Goal: Task Accomplishment & Management: Manage account settings

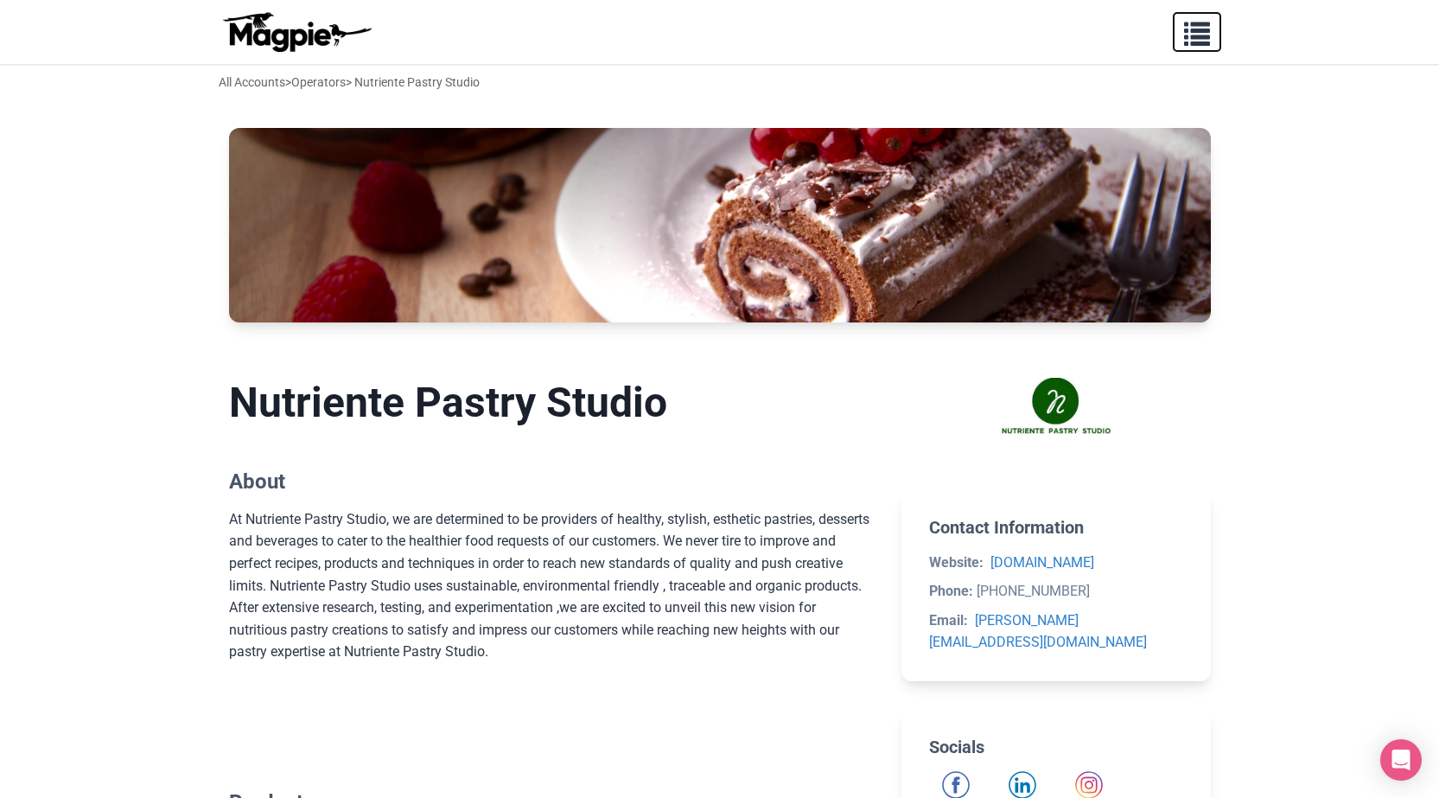
click at [1194, 43] on span "button" at bounding box center [1197, 30] width 26 height 26
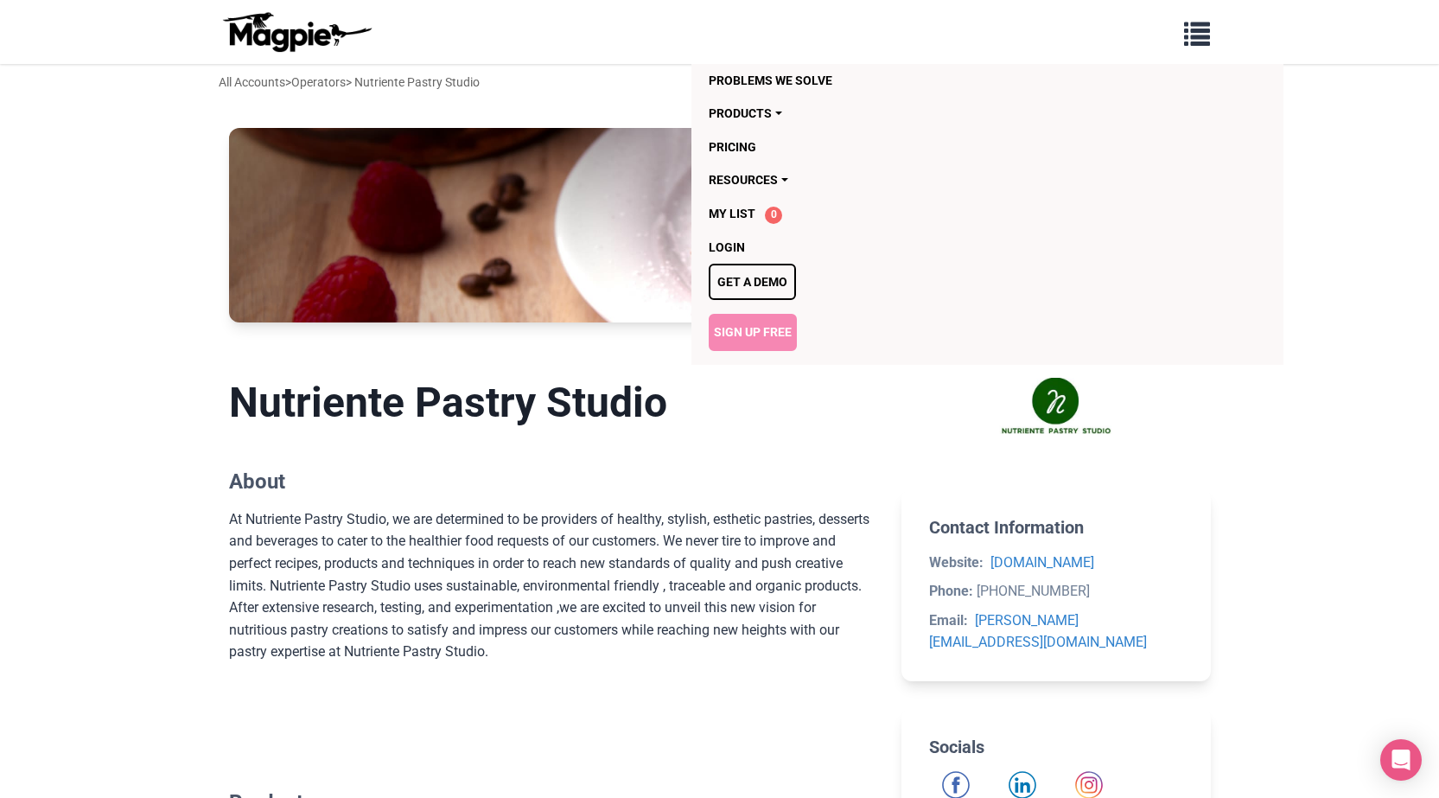
click at [763, 328] on link "Sign Up Free" at bounding box center [753, 332] width 88 height 36
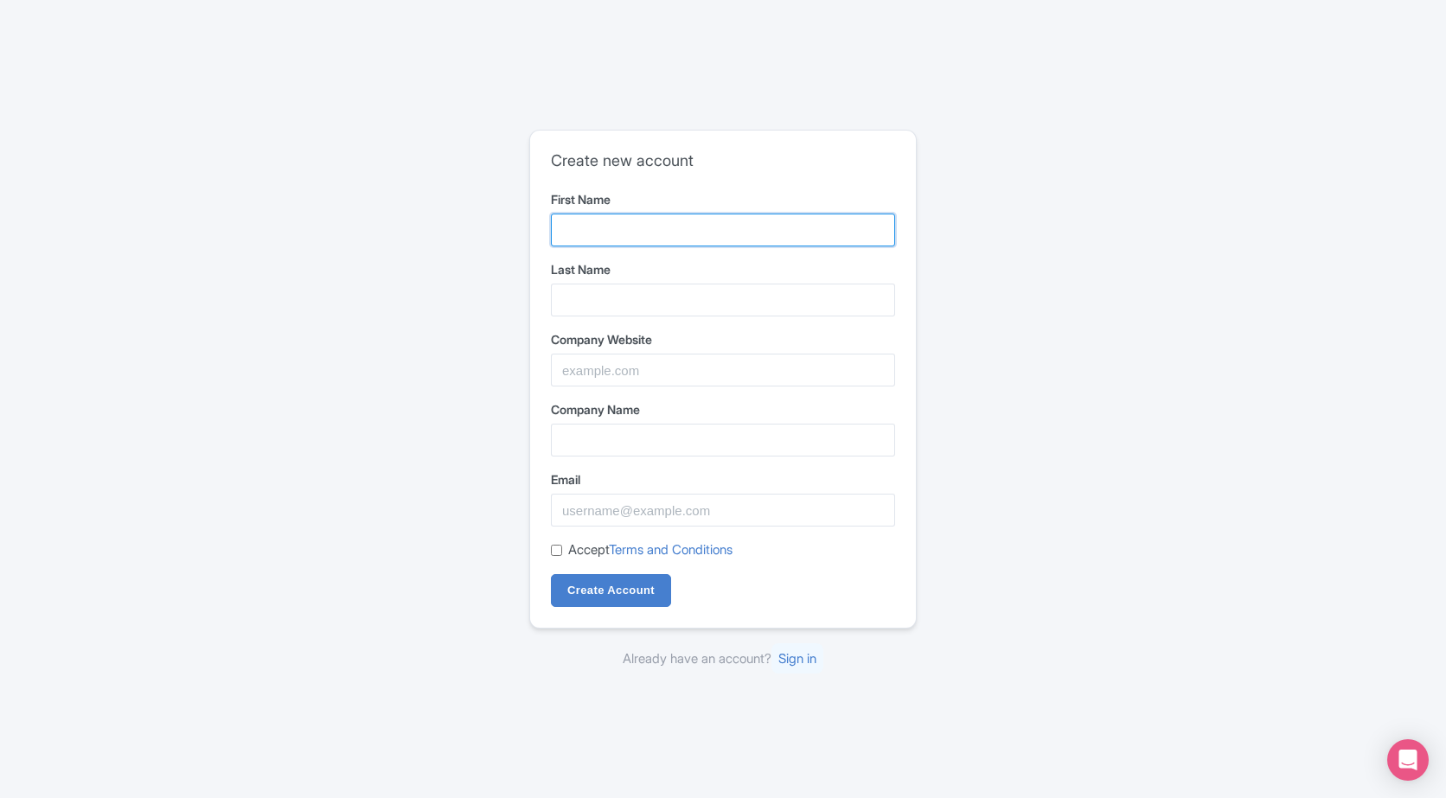
click at [658, 228] on input "First Name" at bounding box center [723, 230] width 344 height 33
paste input "Vulknan LV Media"
drag, startPoint x: 691, startPoint y: 230, endPoint x: 633, endPoint y: 228, distance: 58.0
click at [633, 228] on input "Vulknan LV Media" at bounding box center [723, 230] width 344 height 33
type input "Vulknan LV"
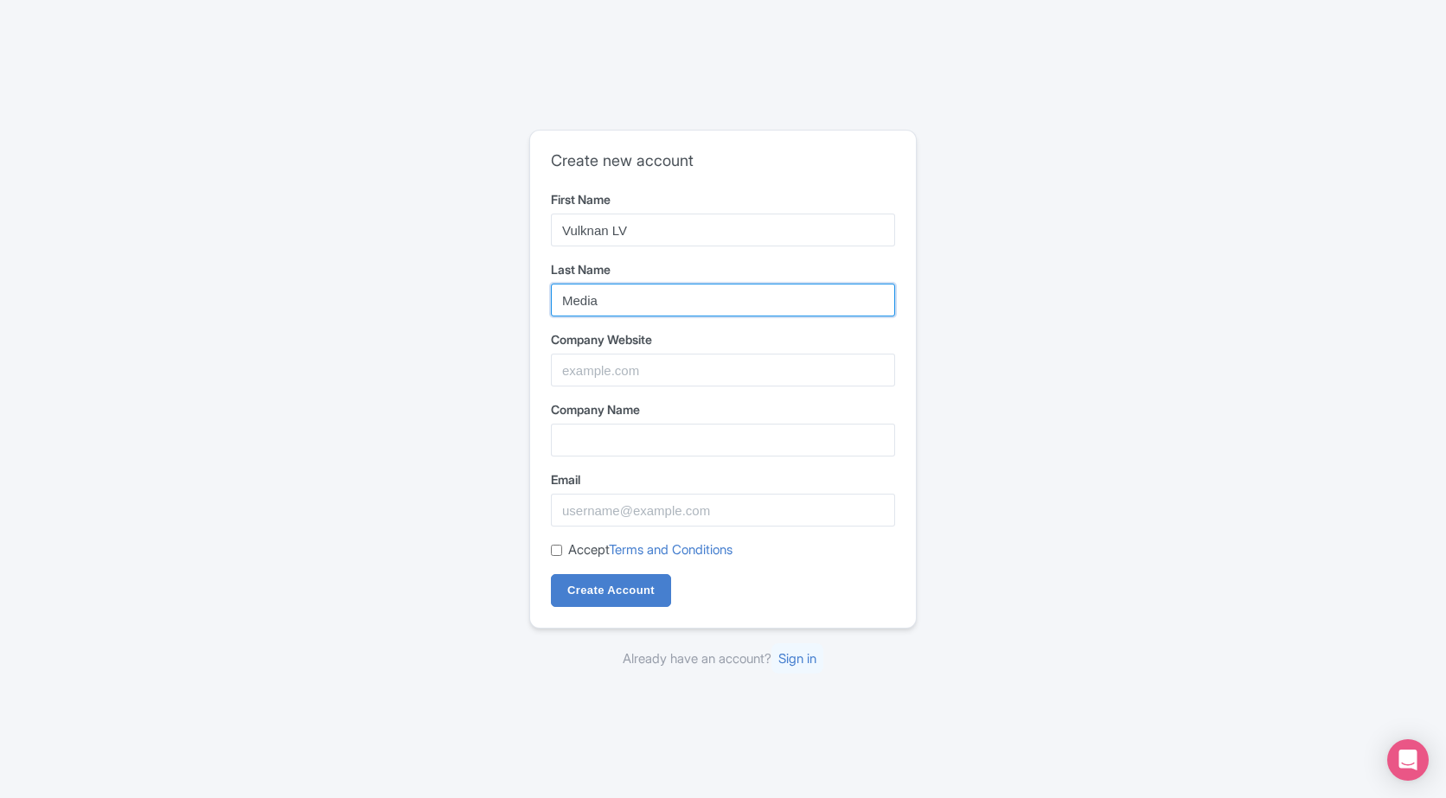
type input "Media"
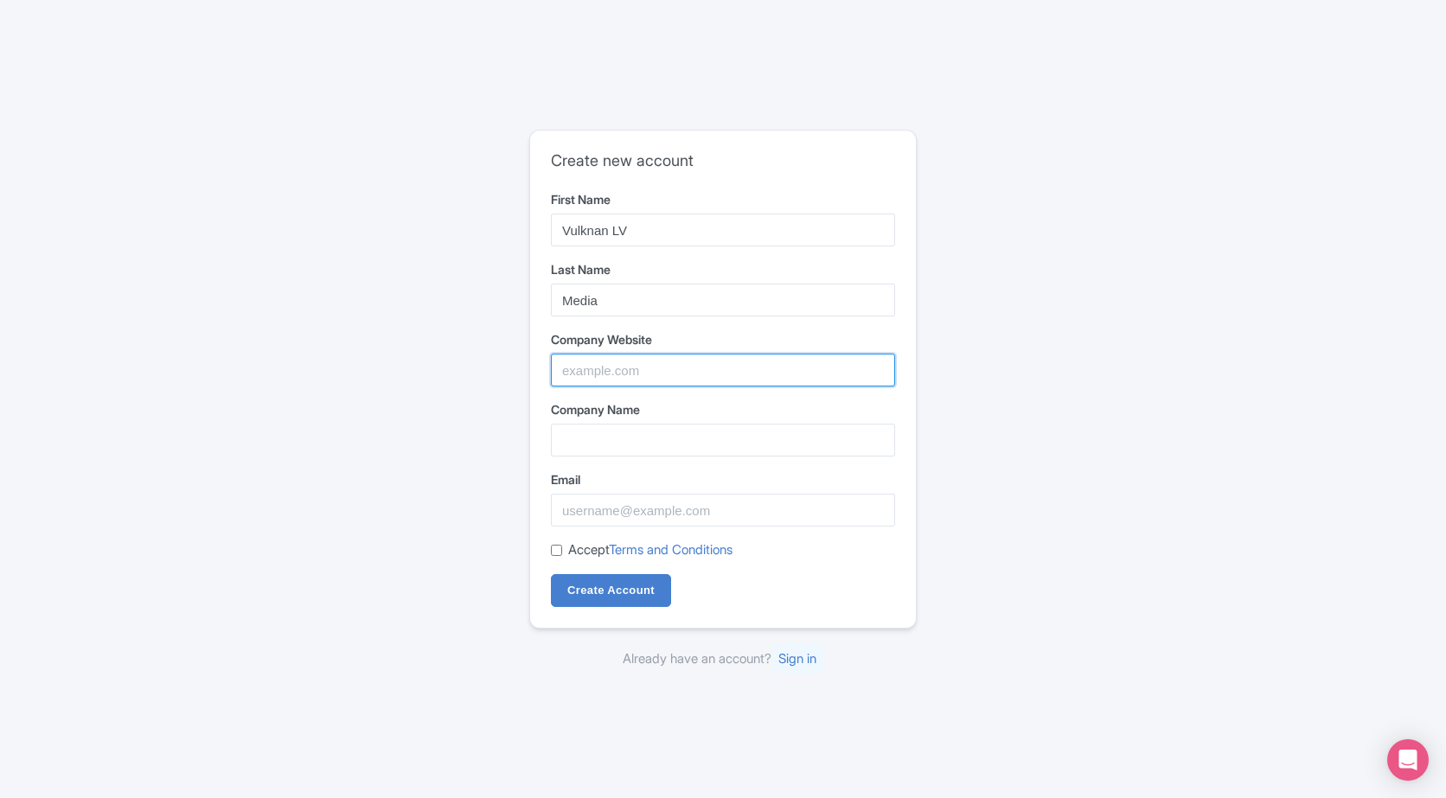
click at [603, 358] on input "Company Website" at bounding box center [723, 370] width 344 height 33
click at [634, 385] on input "Company Website" at bounding box center [723, 370] width 344 height 33
paste input "https://www.vulknanlvmedia.com/"
type input "https://www.vulknanlvmedia.com/"
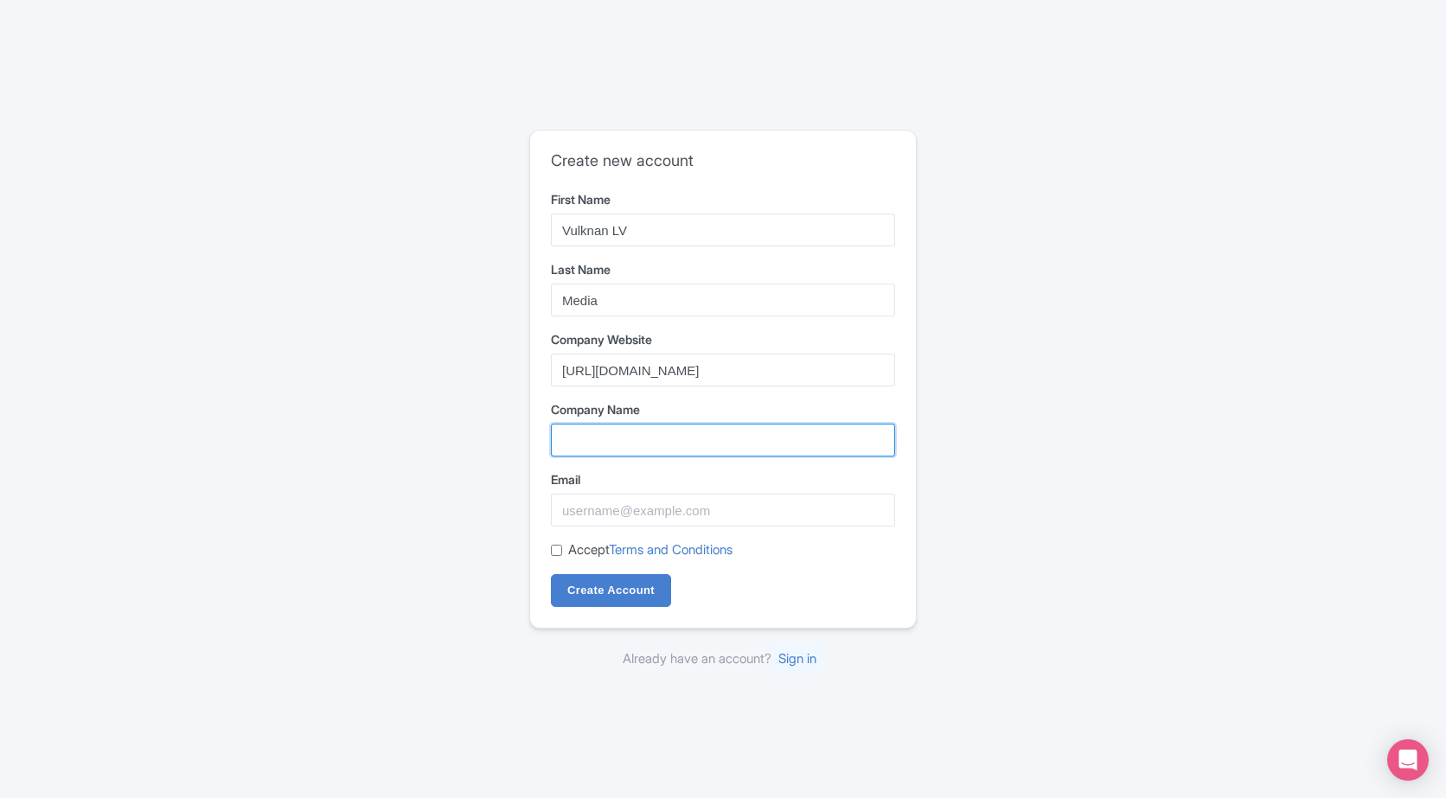
click at [615, 438] on input "Company Name" at bounding box center [723, 440] width 344 height 33
click at [645, 448] on input "Company Name" at bounding box center [723, 440] width 344 height 33
paste input "Vulknan LV Media"
type input "Vulknan LV Media"
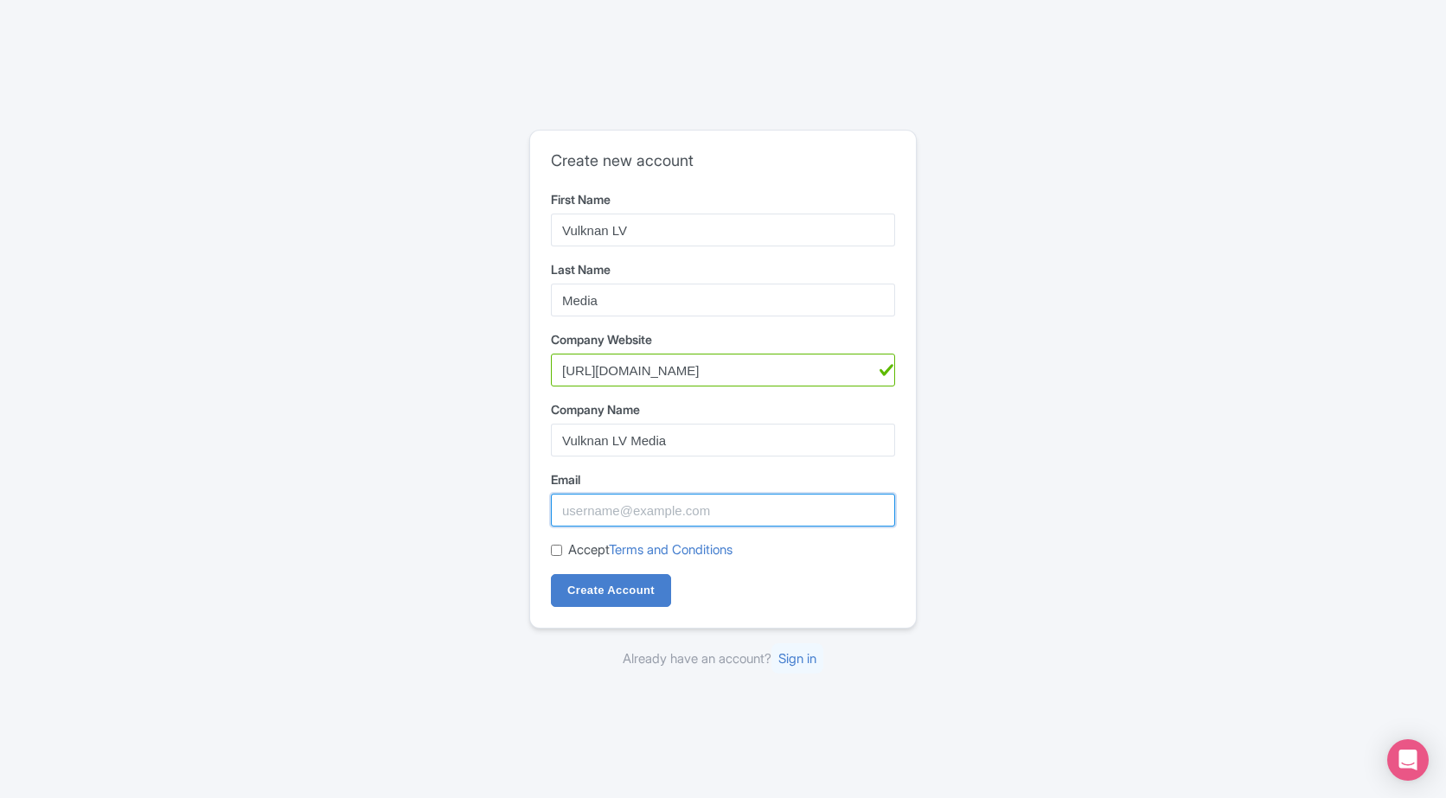
click at [645, 519] on input "Email" at bounding box center [723, 510] width 344 height 33
click at [629, 519] on input "Email" at bounding box center [723, 510] width 344 height 33
paste input "vulknanlvmedia@gmail.com"
type input "vulknanlvmedia@gmail.com"
click at [558, 554] on input "Accept Terms and Conditions" at bounding box center [556, 550] width 11 height 11
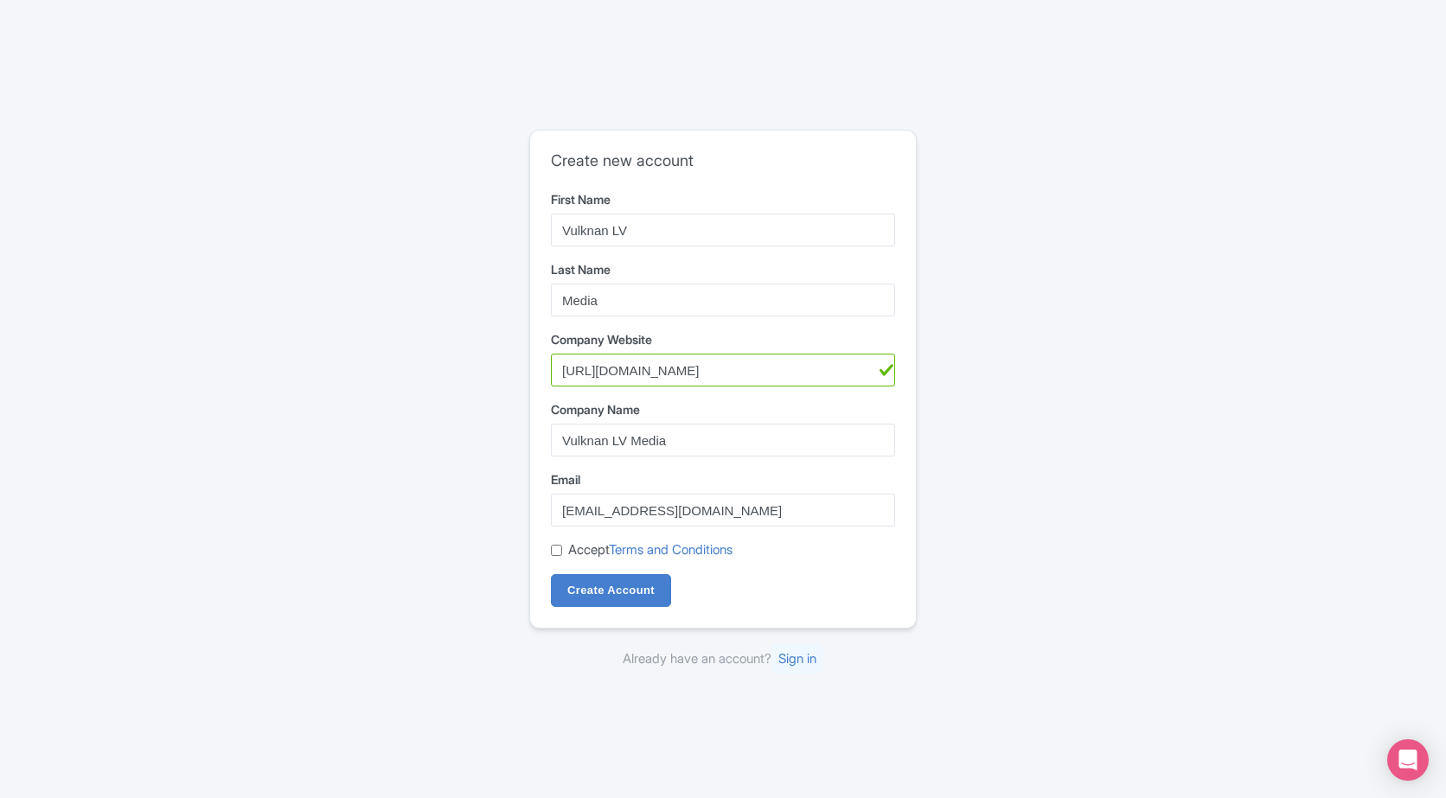
checkbox input "true"
click at [645, 601] on input "Create Account" at bounding box center [611, 590] width 120 height 33
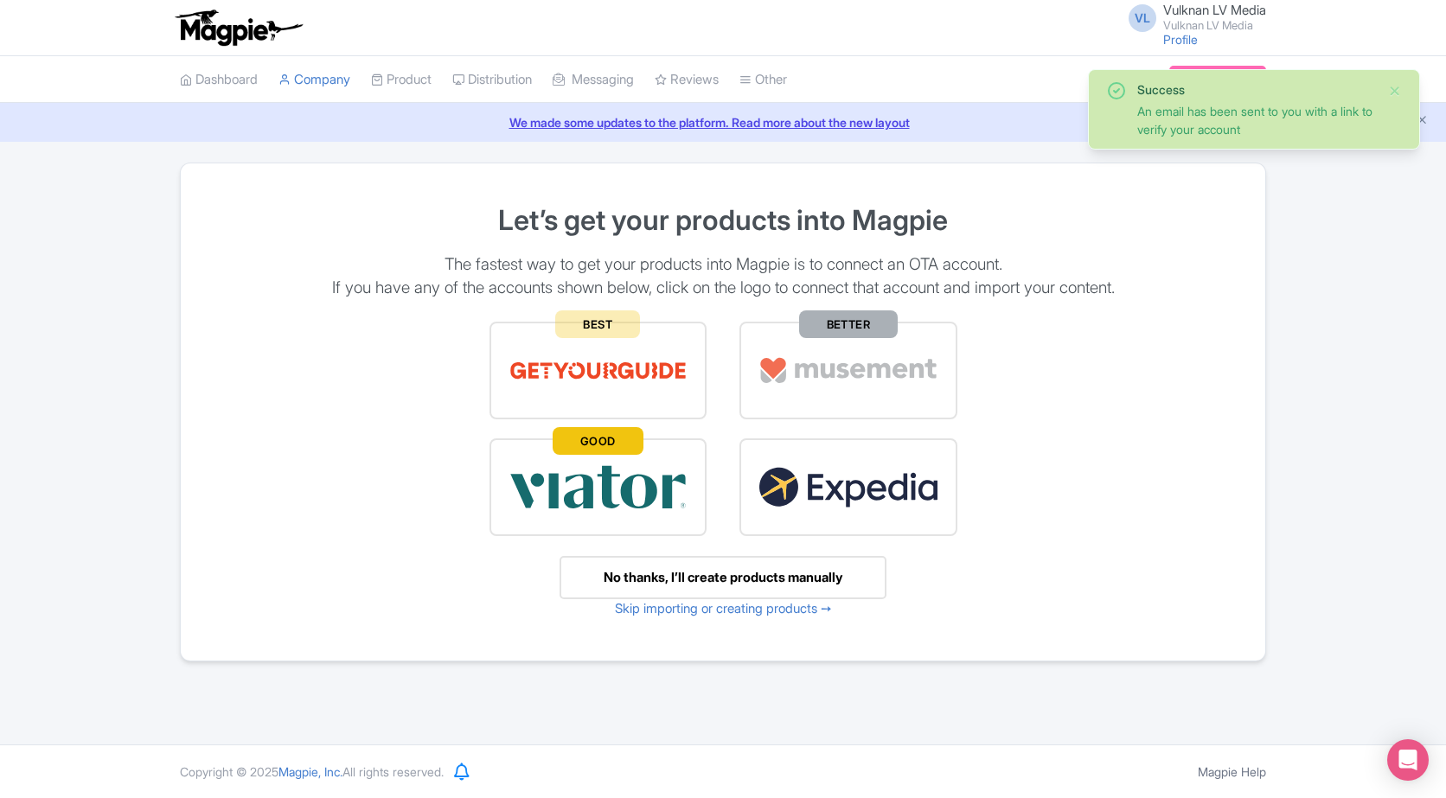
click at [1194, 5] on span "Vulknan LV Media" at bounding box center [1214, 10] width 103 height 16
click at [1398, 93] on button "Close" at bounding box center [1395, 90] width 14 height 21
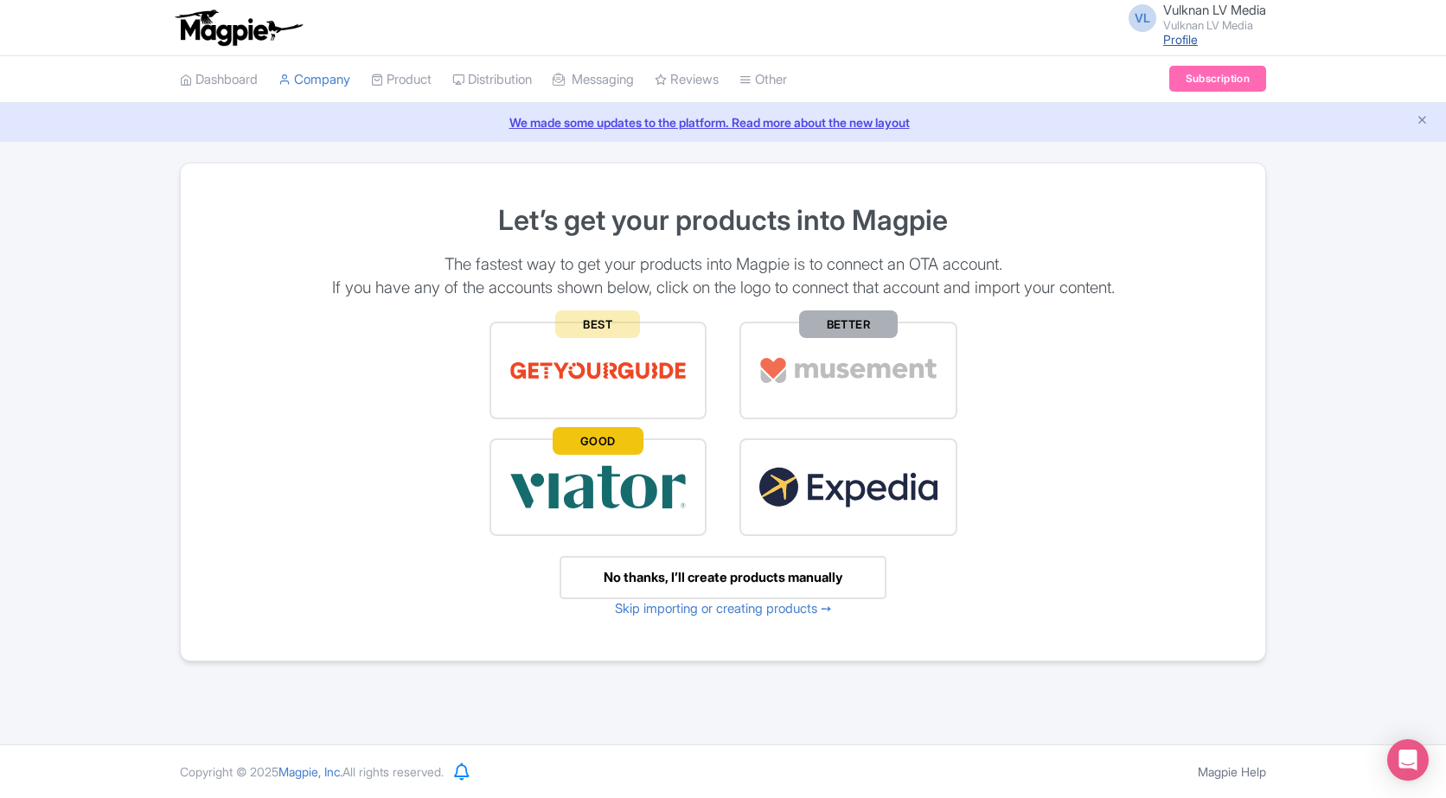
click at [1184, 38] on link "Profile" at bounding box center [1180, 39] width 35 height 15
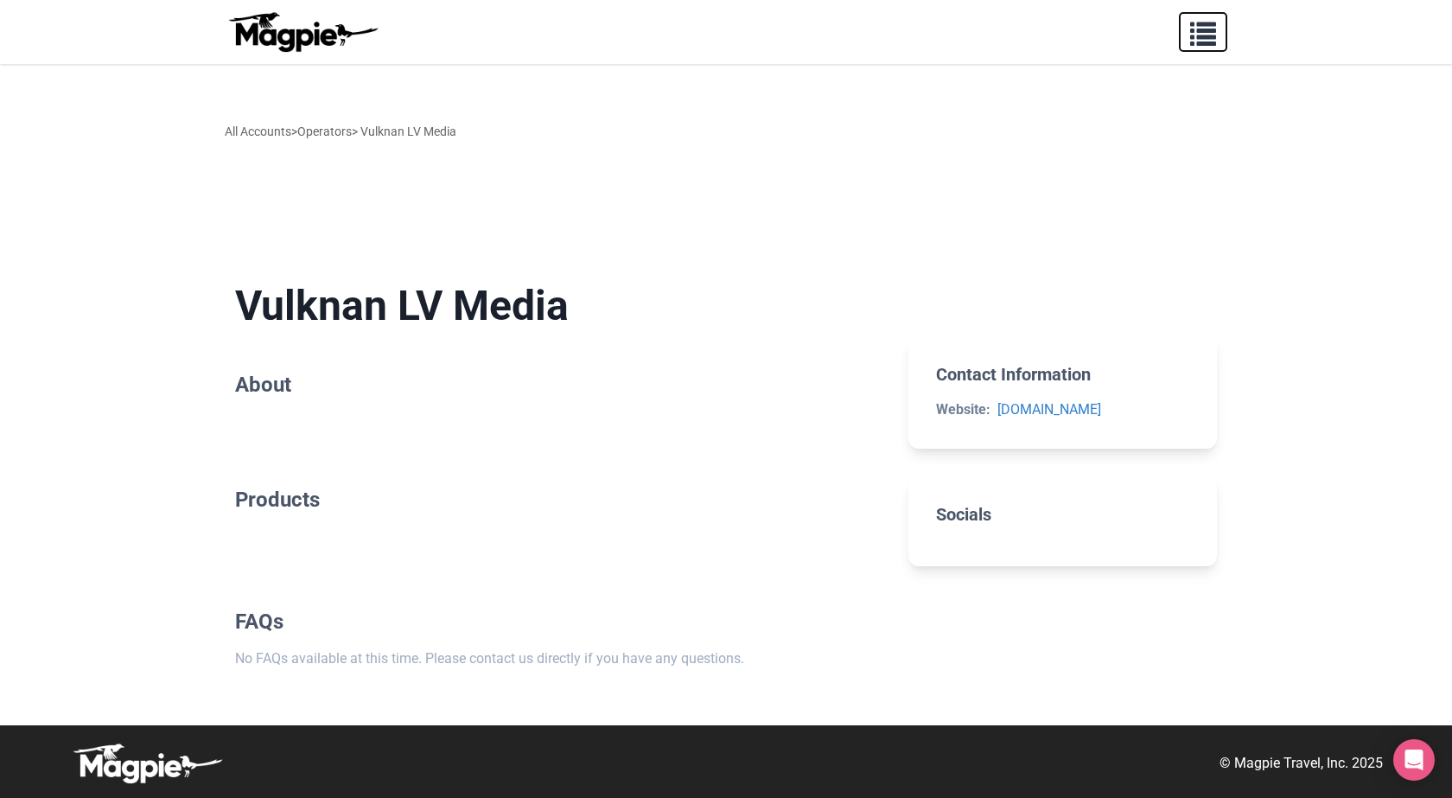
click at [1197, 28] on span "button" at bounding box center [1203, 30] width 26 height 26
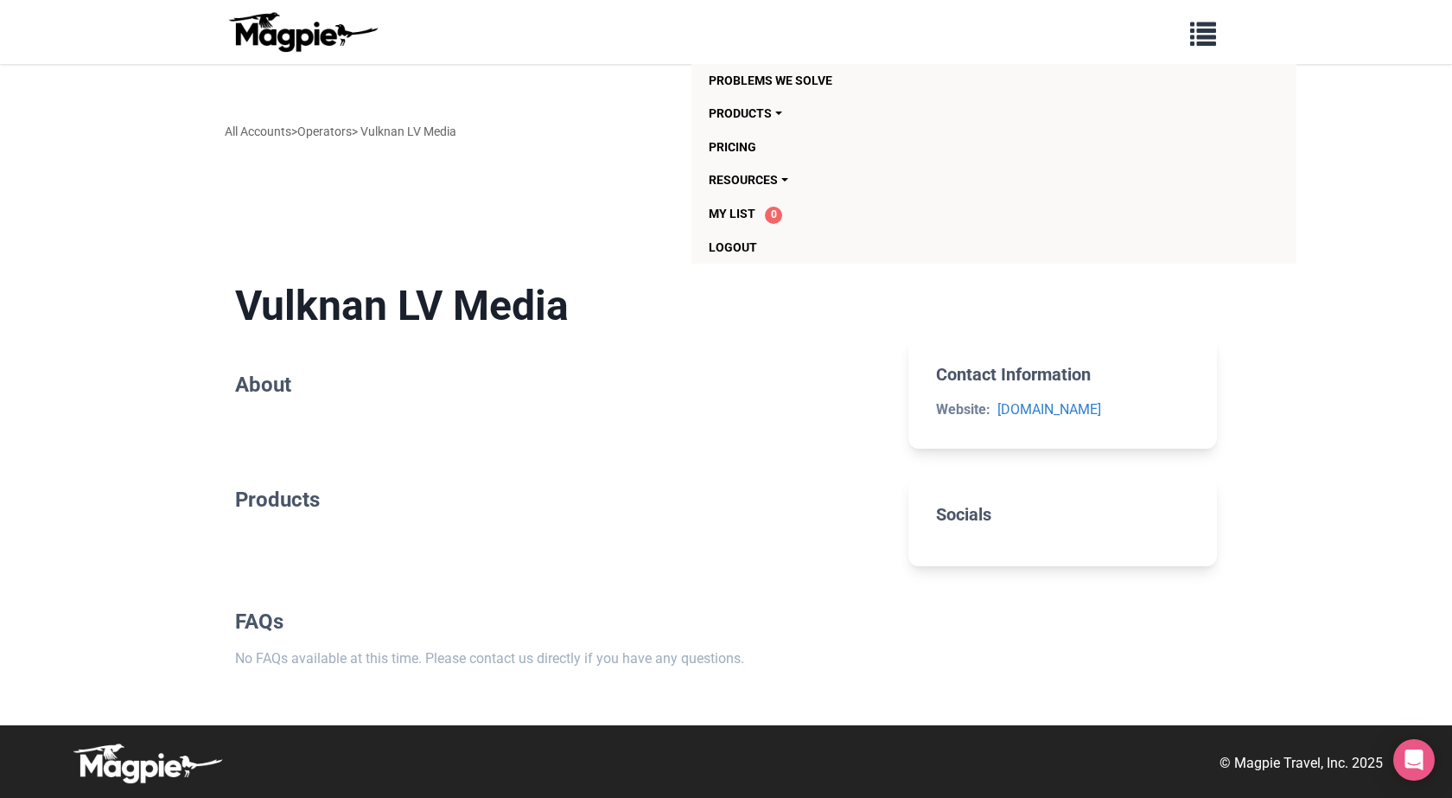
click at [315, 40] on img at bounding box center [303, 31] width 156 height 41
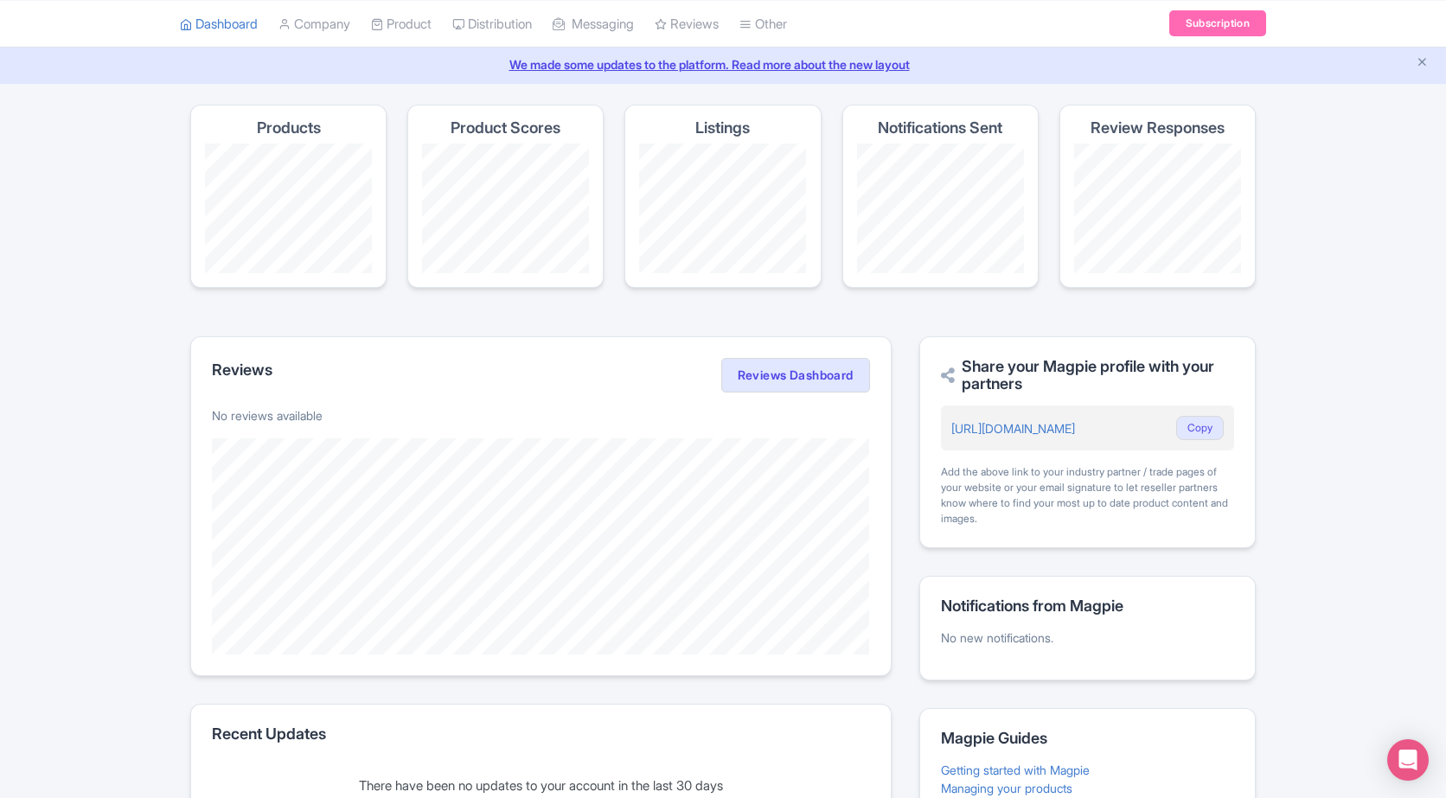
scroll to position [86, 0]
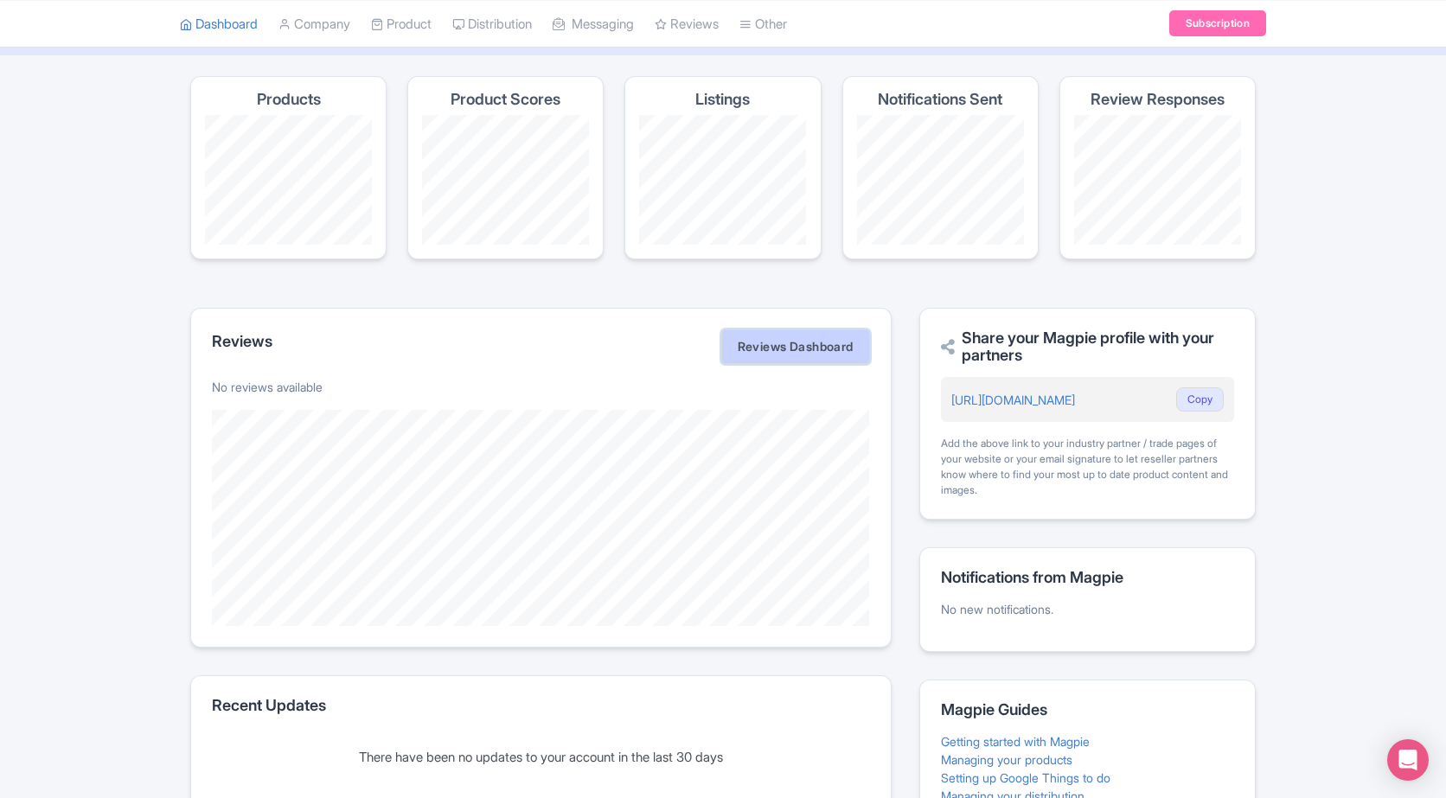
click at [791, 341] on link "Reviews Dashboard" at bounding box center [795, 346] width 149 height 35
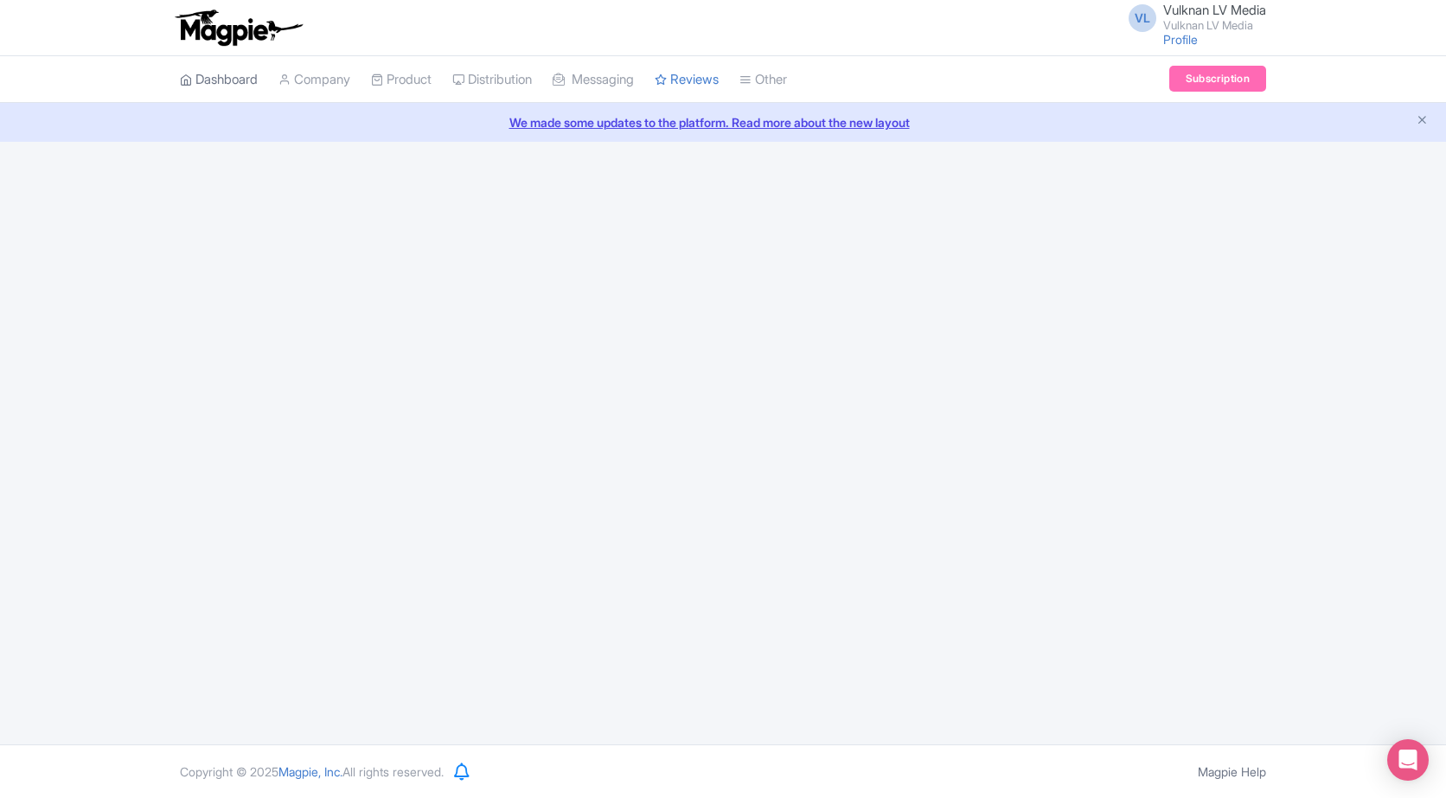
click at [232, 79] on link "Dashboard" at bounding box center [219, 80] width 78 height 48
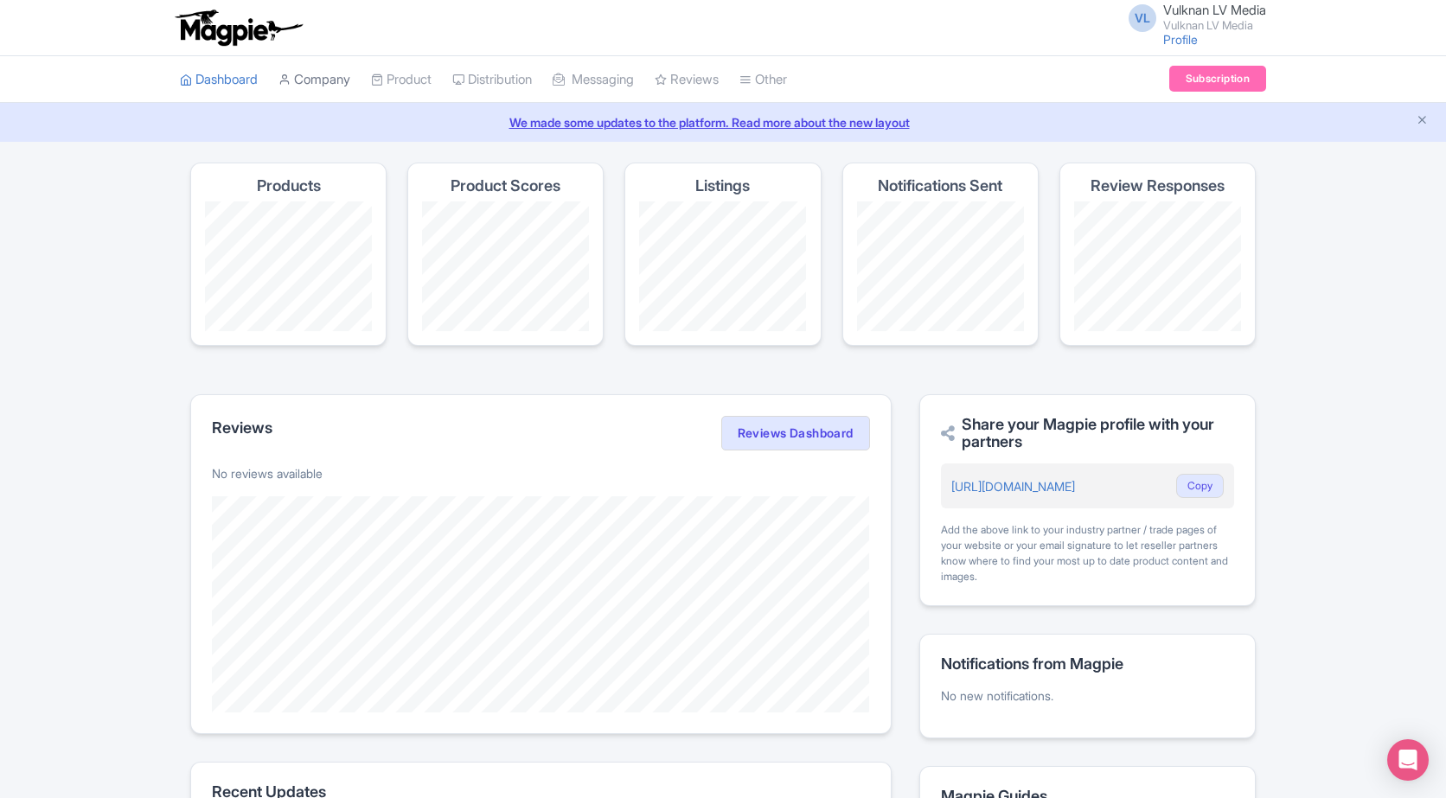
click at [339, 78] on link "Company" at bounding box center [314, 80] width 72 height 48
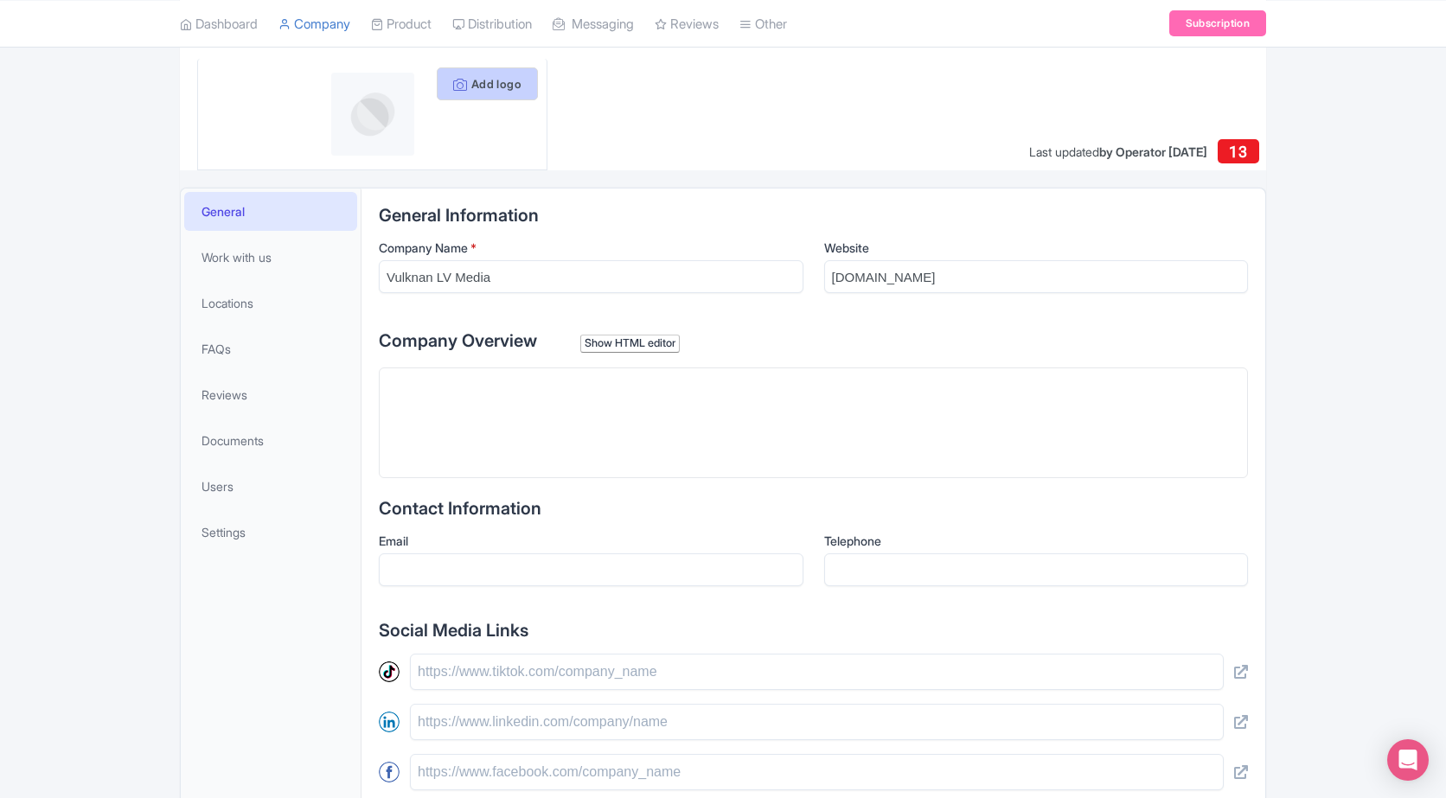
scroll to position [173, 0]
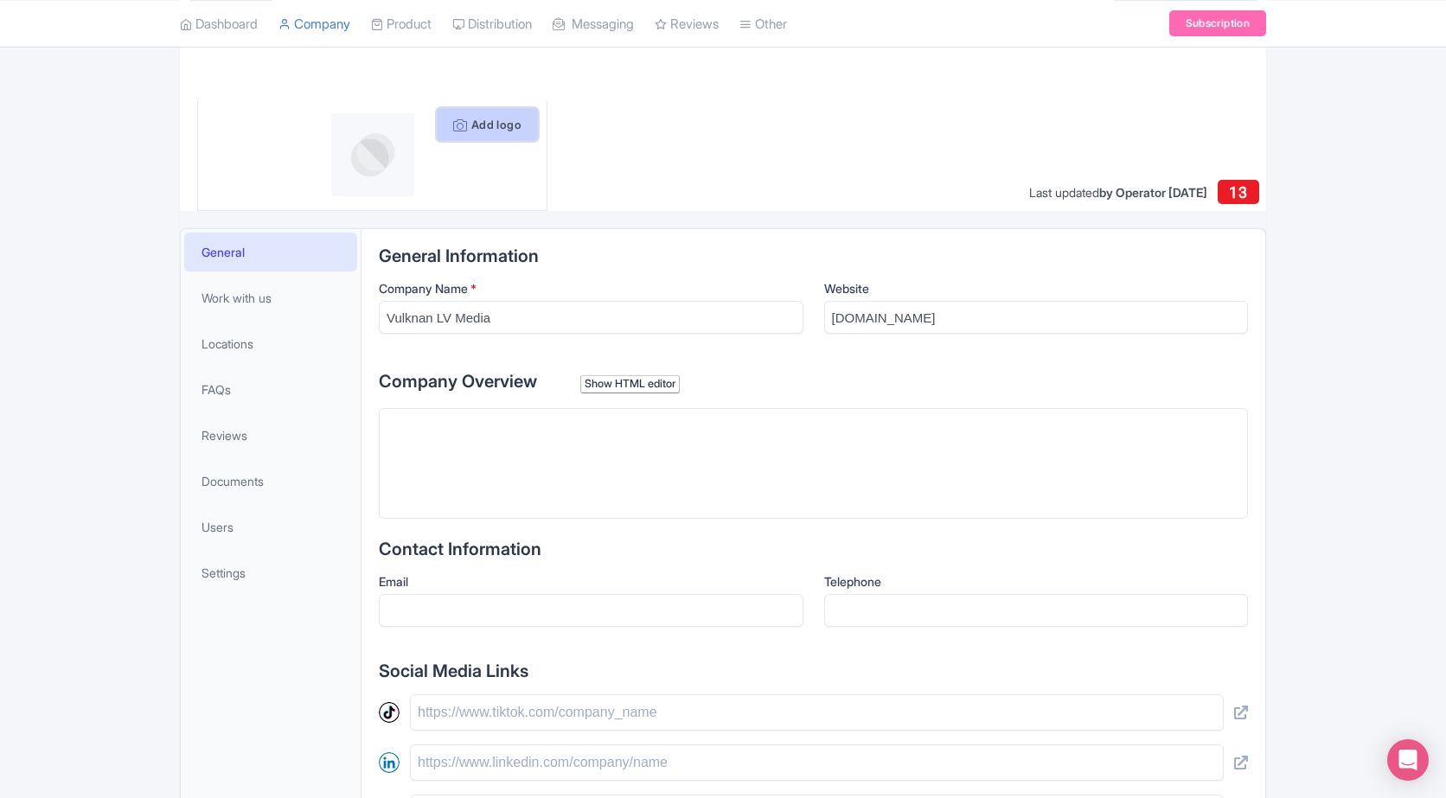
click at [487, 129] on button "Add logo" at bounding box center [487, 124] width 101 height 33
click at [386, 128] on img at bounding box center [372, 154] width 83 height 83
click at [488, 125] on button "Add logo" at bounding box center [487, 124] width 101 height 33
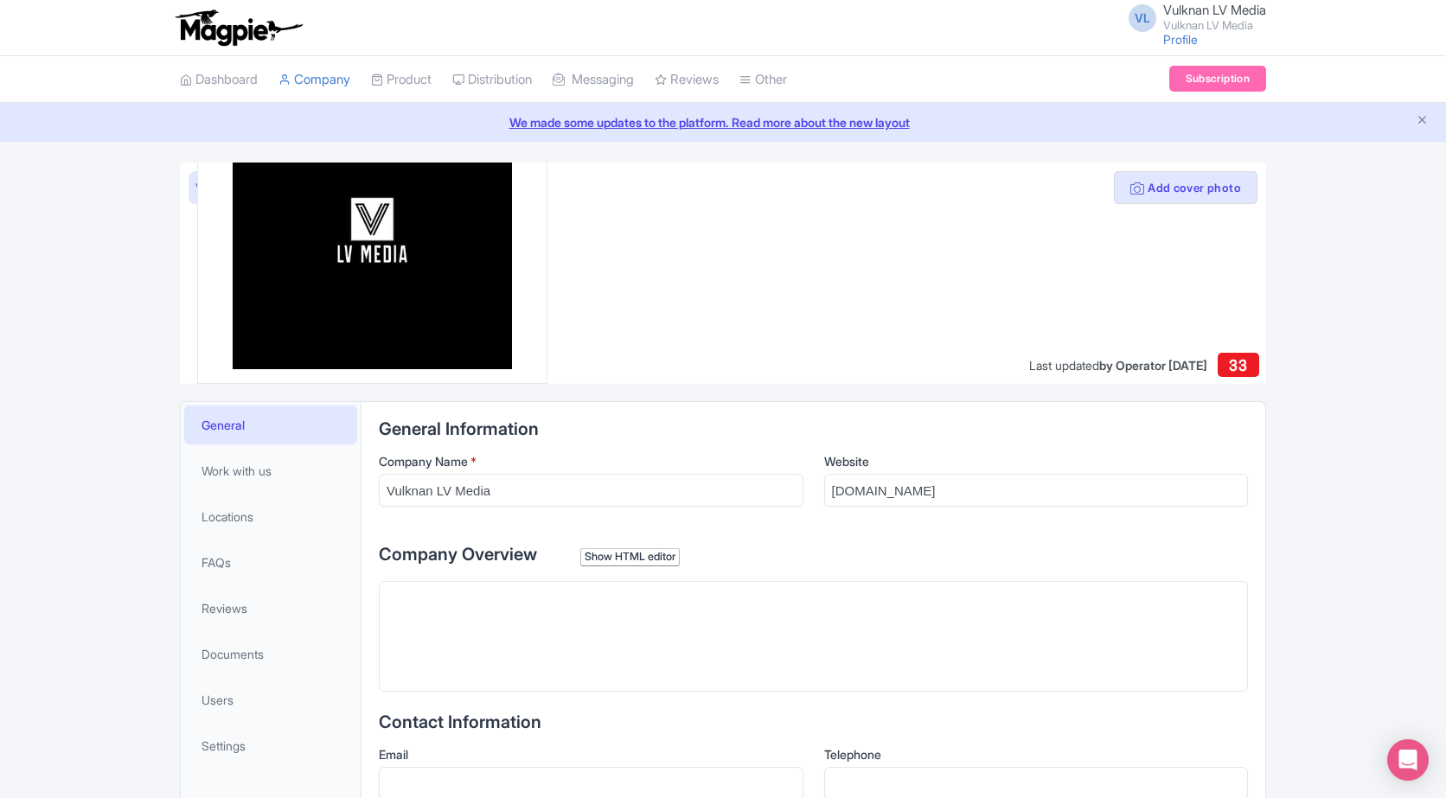
click at [402, 245] on img at bounding box center [372, 230] width 278 height 278
click at [136, 252] on div "Add cover photo View as visitor Update logo Last updated by Operator Aug 30, 20…" at bounding box center [723, 758] width 1446 height 1190
click at [1167, 38] on link "Profile" at bounding box center [1180, 39] width 35 height 15
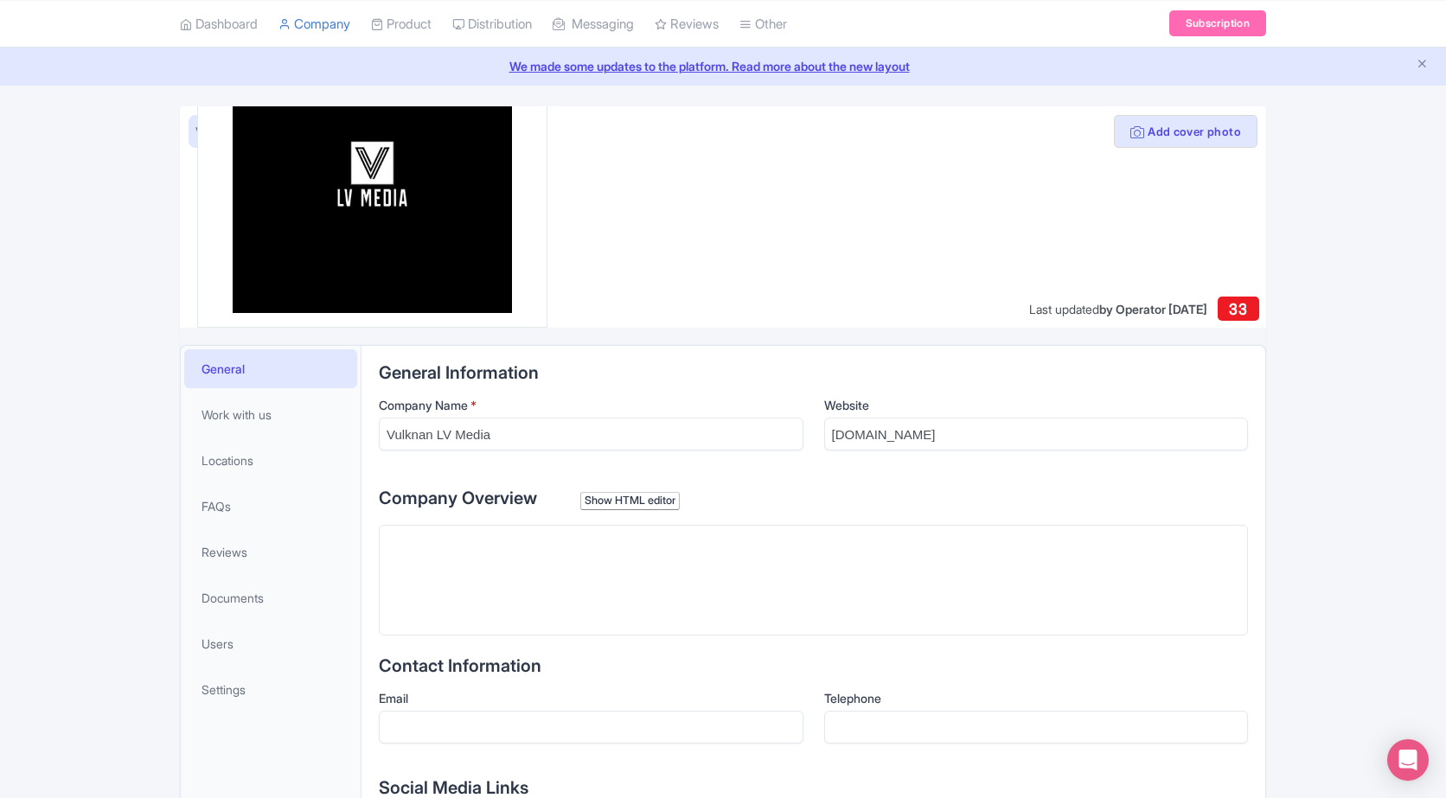
scroll to position [86, 0]
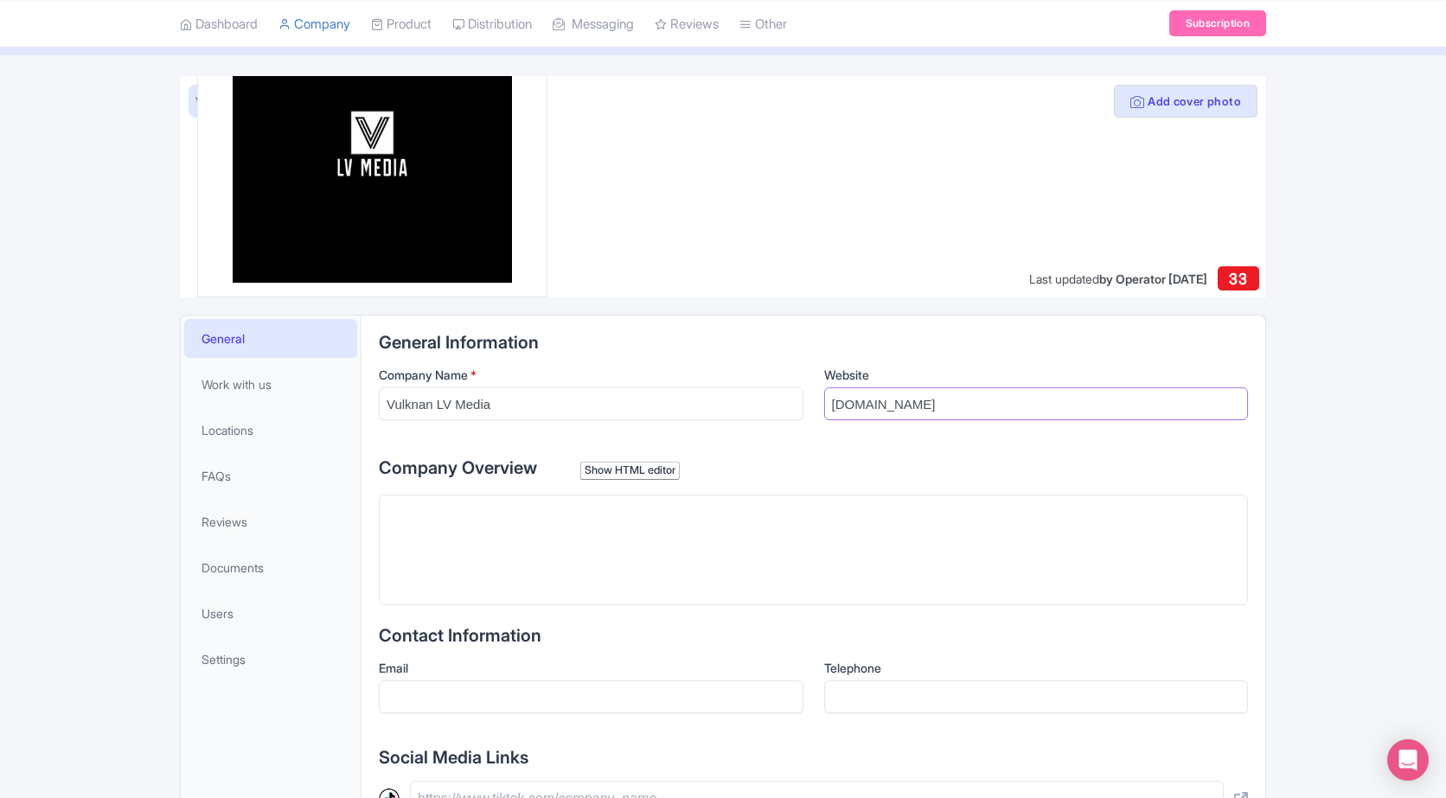
click at [904, 404] on input "[DOMAIN_NAME]" at bounding box center [1036, 403] width 424 height 33
click at [884, 391] on input "Website" at bounding box center [1036, 403] width 424 height 33
paste input "https://www.vulknanlvmedia.com/"
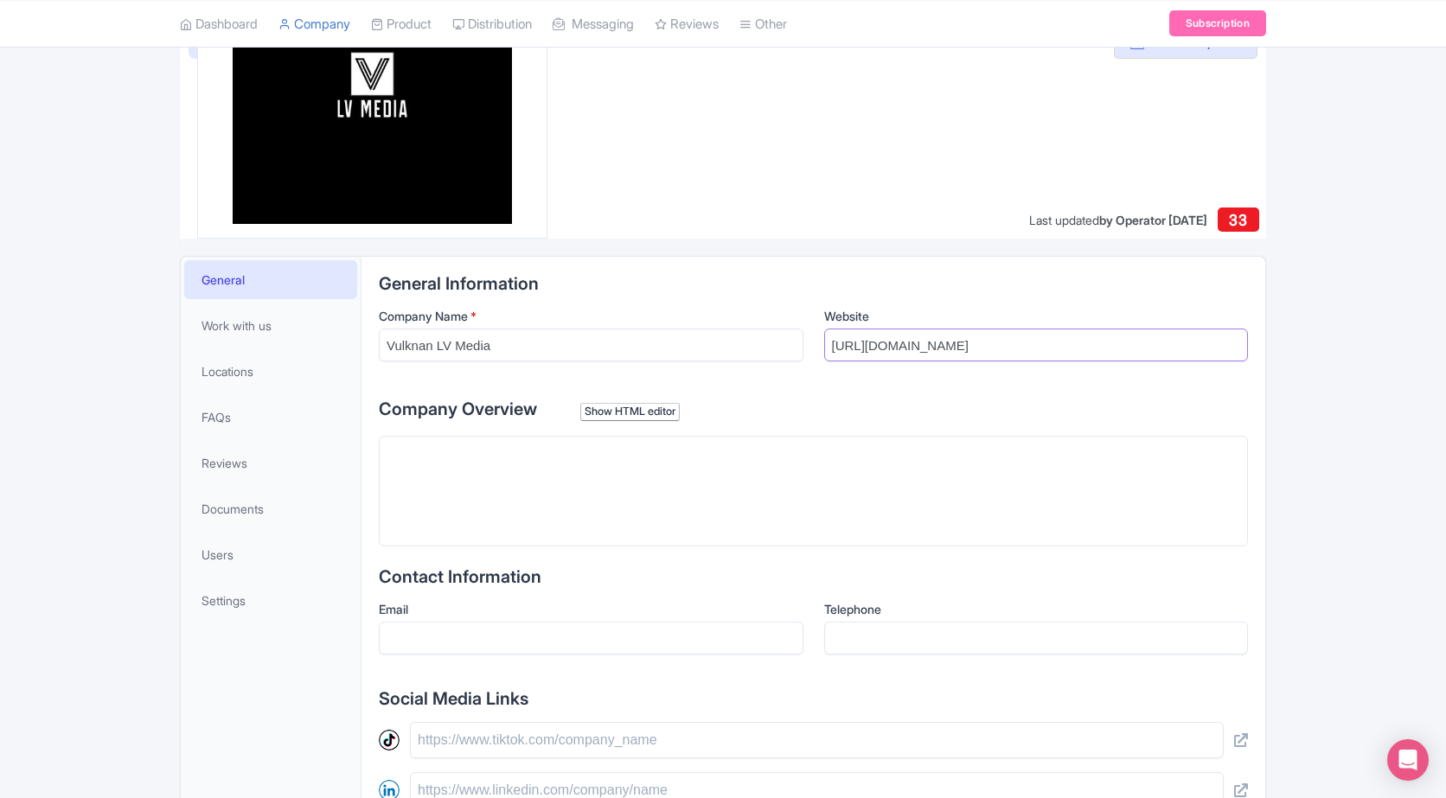
scroll to position [173, 0]
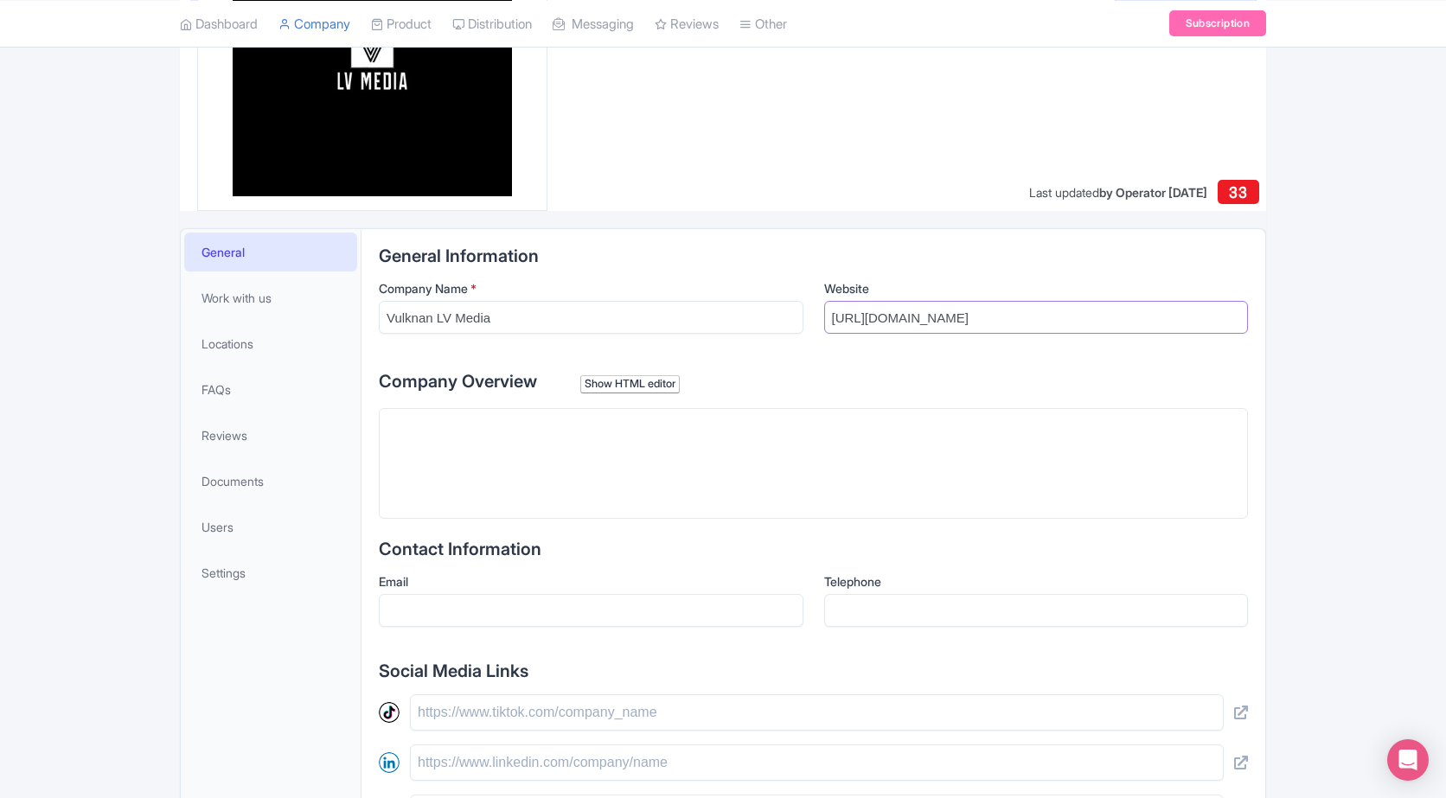
type input "https://www.vulknanlvmedia.com/"
click at [571, 441] on trix-editor at bounding box center [813, 463] width 869 height 111
paste trix-editor "<div>At Vulknan LV Media, we specialize in creating high-quality real estate ph…"
type trix-editor "<div>At Vulknan LV Media, we specialize in creating high-quality real estate ph…"
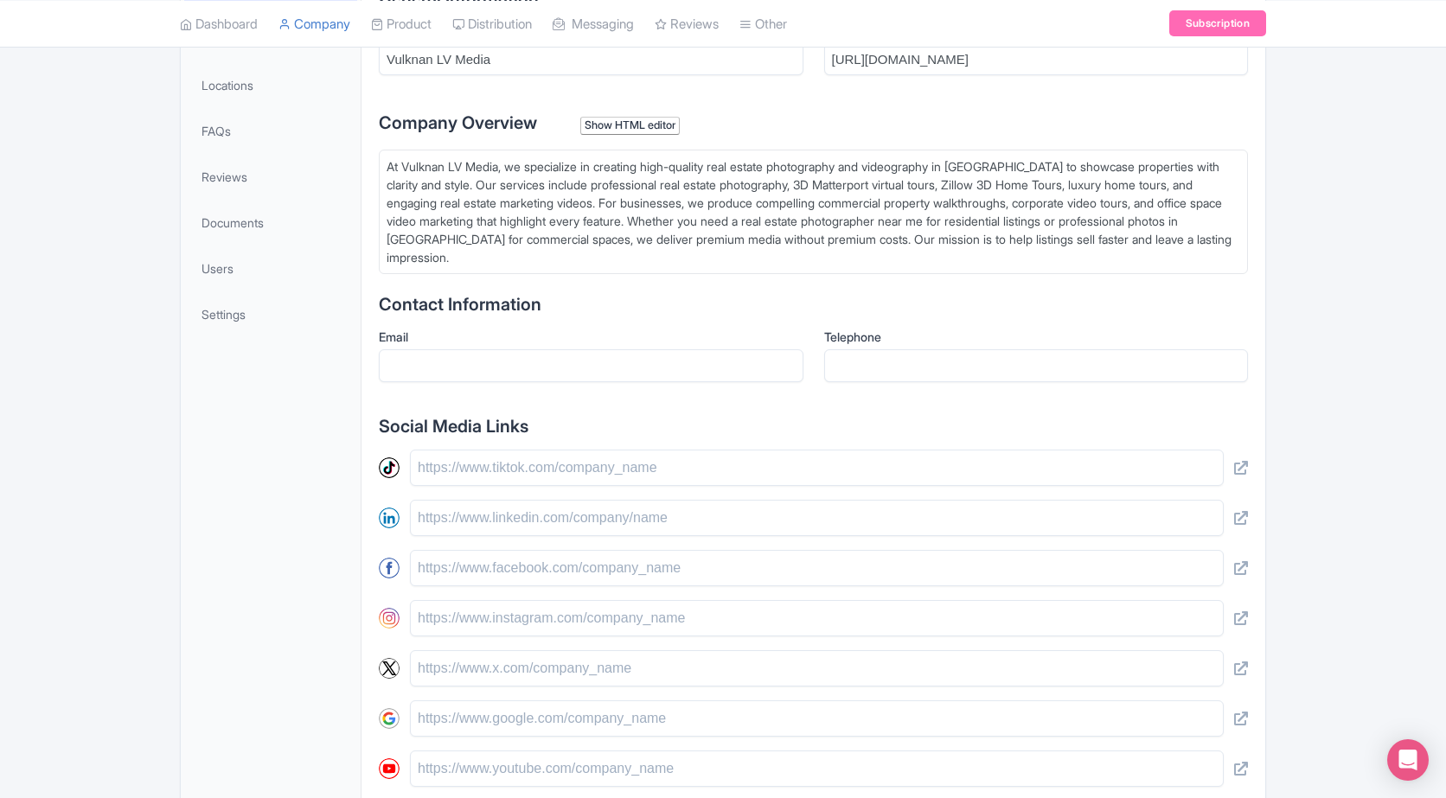
scroll to position [432, 0]
click at [546, 367] on input "Email" at bounding box center [591, 364] width 424 height 33
paste input "[EMAIL_ADDRESS][DOMAIN_NAME]"
type input "[EMAIL_ADDRESS][DOMAIN_NAME]"
click at [850, 378] on input "Telephone" at bounding box center [1036, 364] width 424 height 33
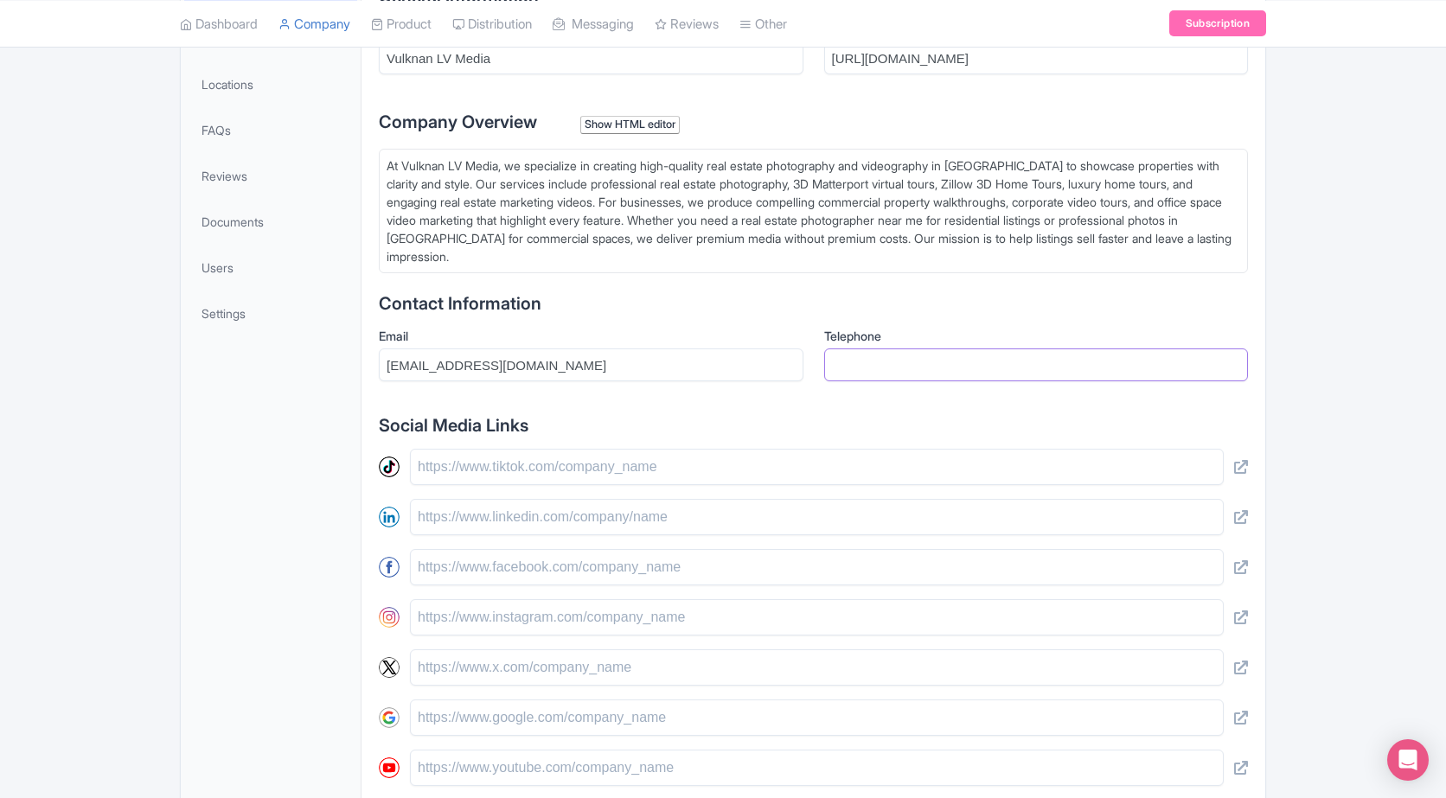
paste input "[PHONE_NUMBER]"
type input "[PHONE_NUMBER]"
click at [495, 473] on input "text" at bounding box center [817, 467] width 814 height 36
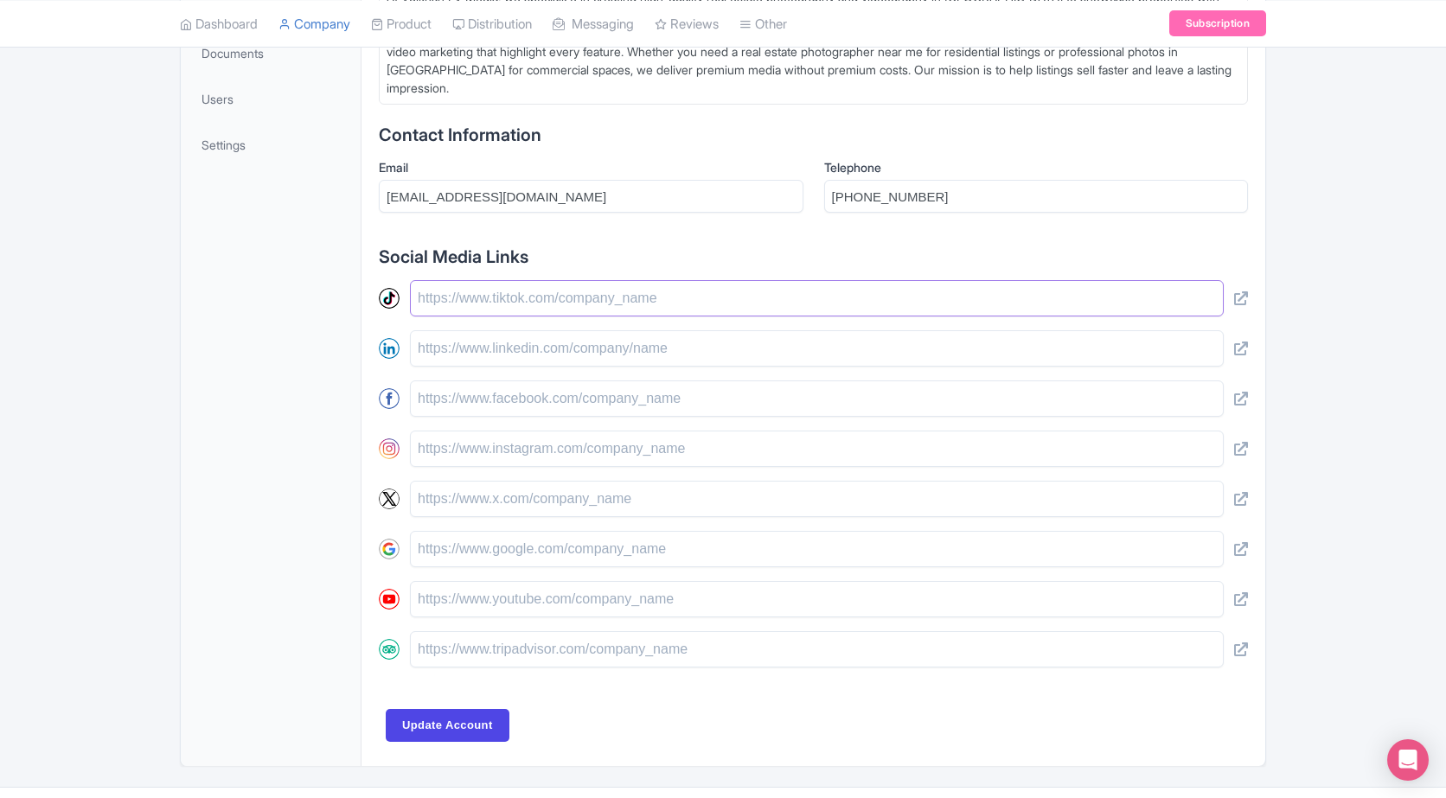
scroll to position [605, 0]
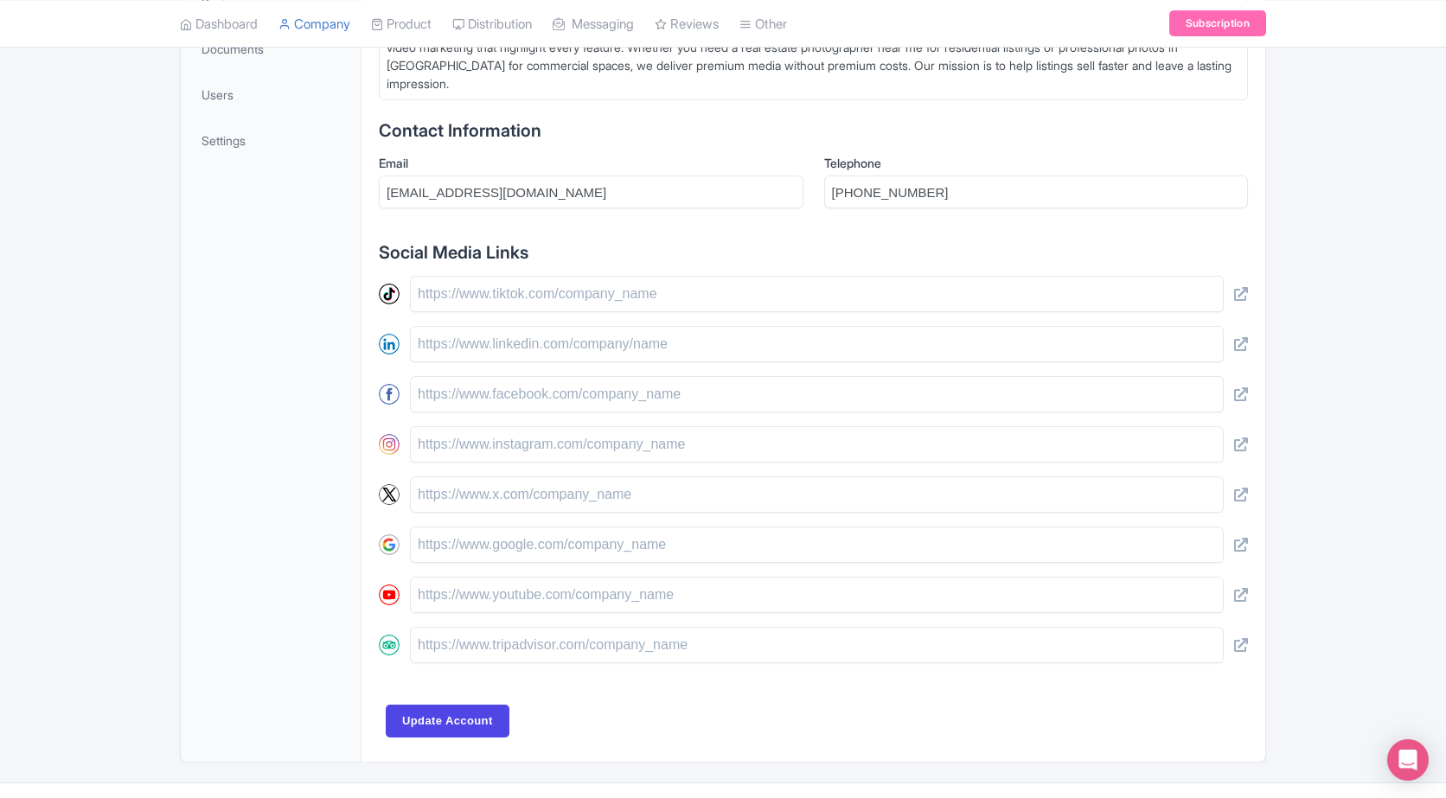
click at [490, 419] on div at bounding box center [813, 469] width 869 height 387
click at [528, 440] on input "text" at bounding box center [817, 444] width 814 height 36
paste input "https://www.instagram.com/vulknanlvmedia/"
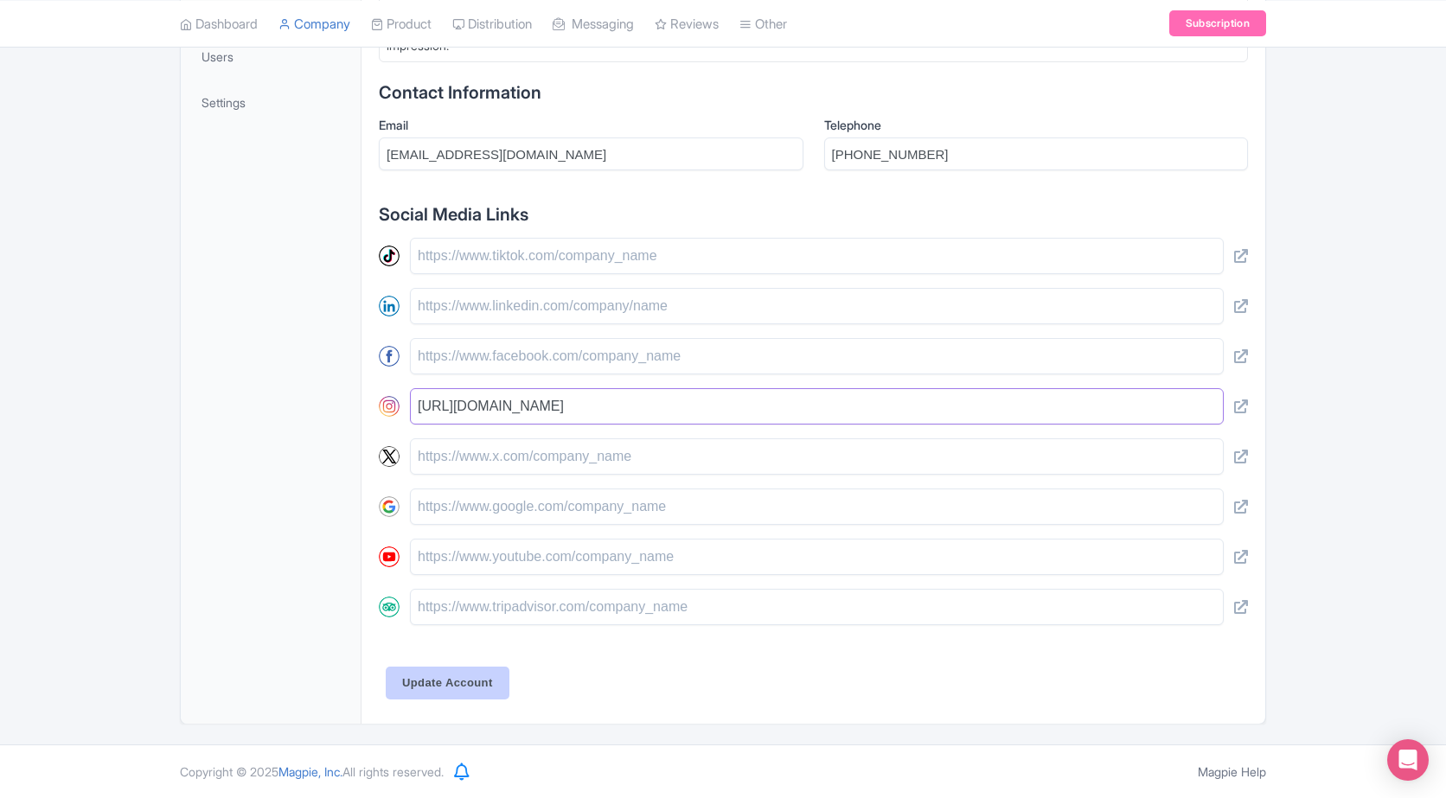
type input "https://www.instagram.com/vulknanlvmedia/"
click at [481, 671] on input "Update Account" at bounding box center [448, 683] width 124 height 33
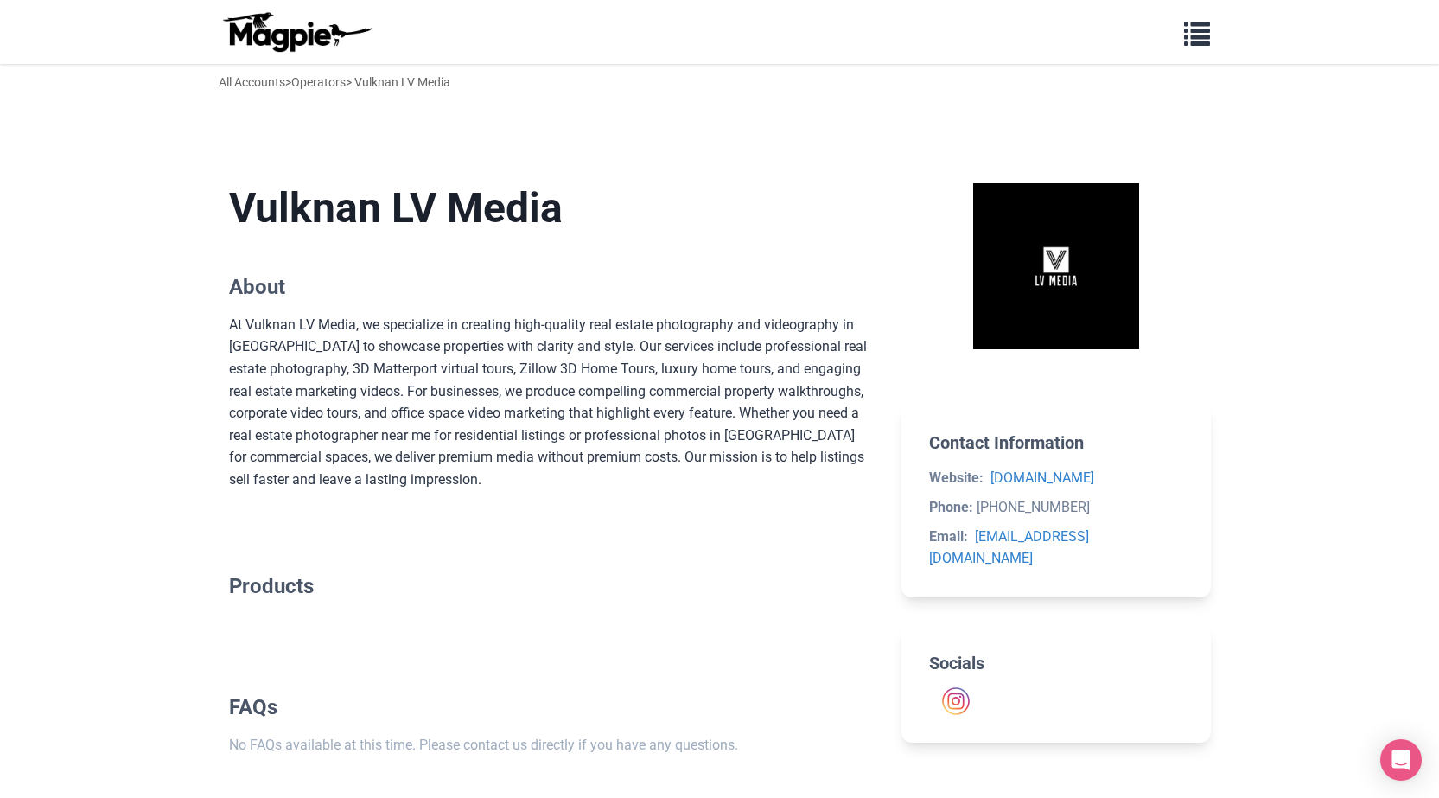
click at [571, 169] on section "Vulknan LV Media About At Vulknan LV Media, we specialize in creating high-qual…" at bounding box center [552, 337] width 646 height 362
click at [775, 188] on h1 "Vulknan LV Media" at bounding box center [552, 208] width 646 height 50
